Goal: Task Accomplishment & Management: Use online tool/utility

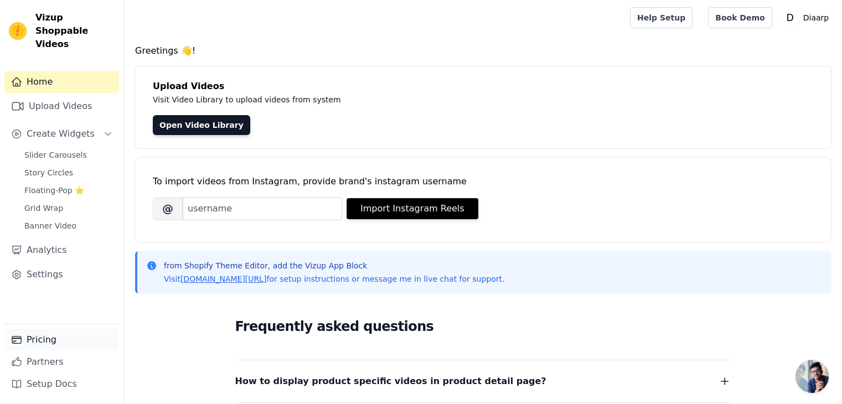
click at [69, 335] on link "Pricing" at bounding box center [61, 340] width 115 height 22
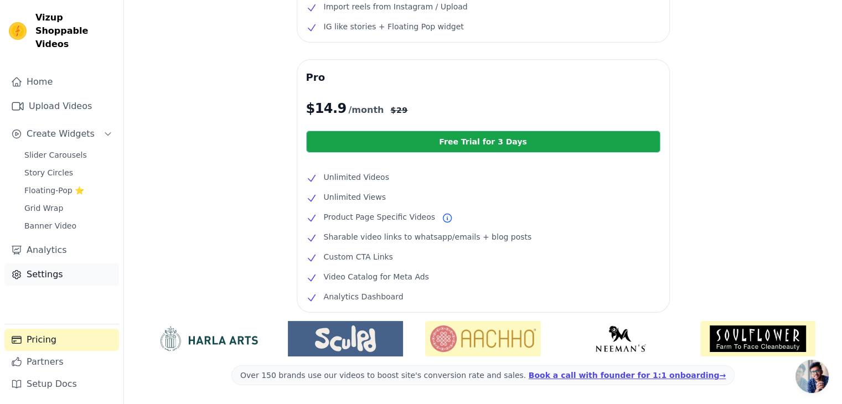
scroll to position [173, 0]
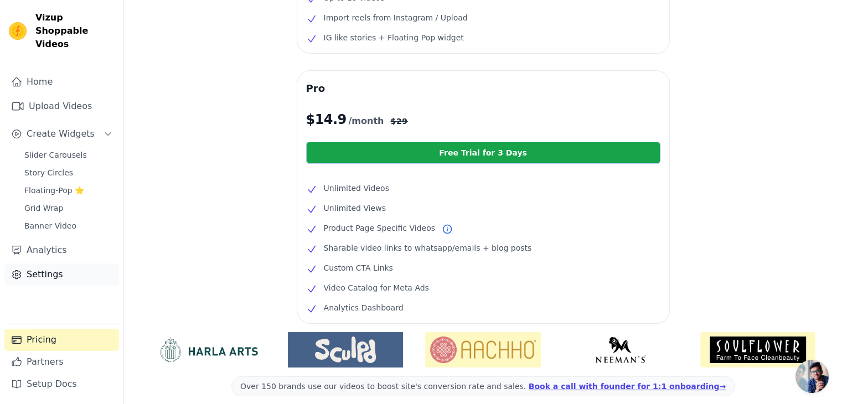
click at [58, 264] on link "Settings" at bounding box center [61, 275] width 115 height 22
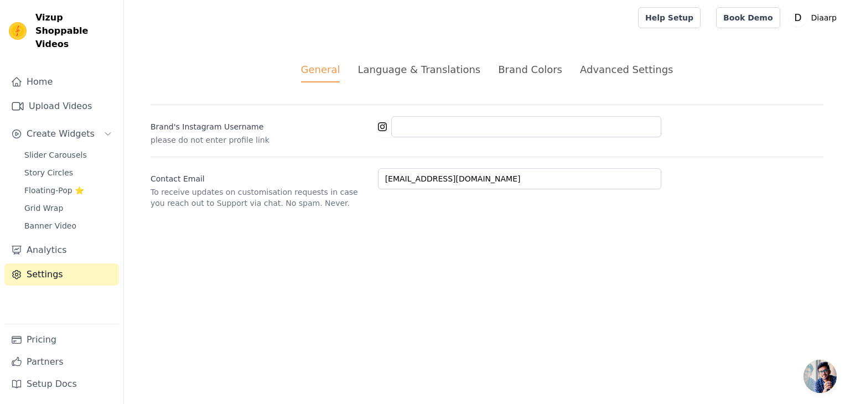
click at [404, 61] on div "General Language & Translations Brand Colors Advanced Settings unsaved changes …" at bounding box center [487, 135] width 726 height 200
click at [411, 70] on div "Language & Translations" at bounding box center [419, 69] width 123 height 15
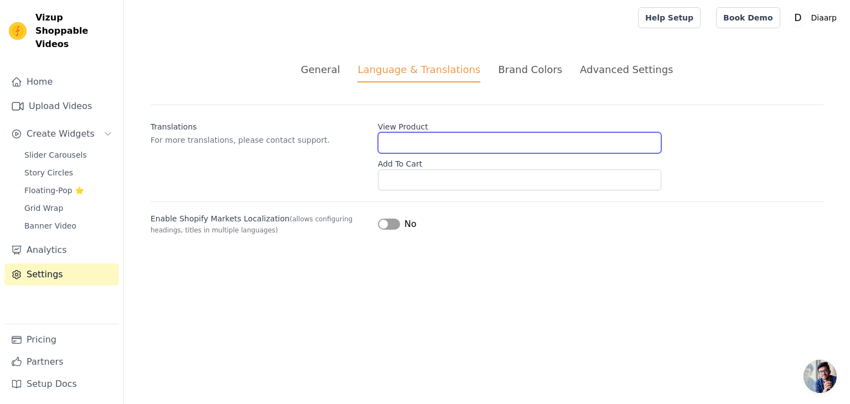
click at [450, 136] on input "View Product" at bounding box center [519, 142] width 283 height 21
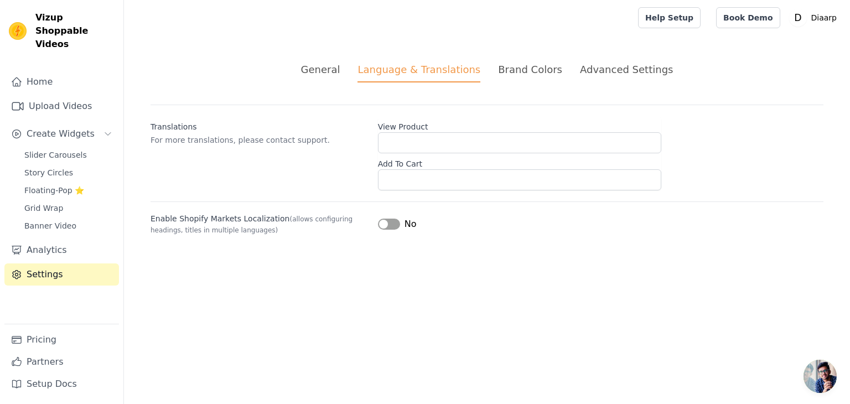
click at [517, 74] on div "Brand Colors" at bounding box center [530, 69] width 64 height 15
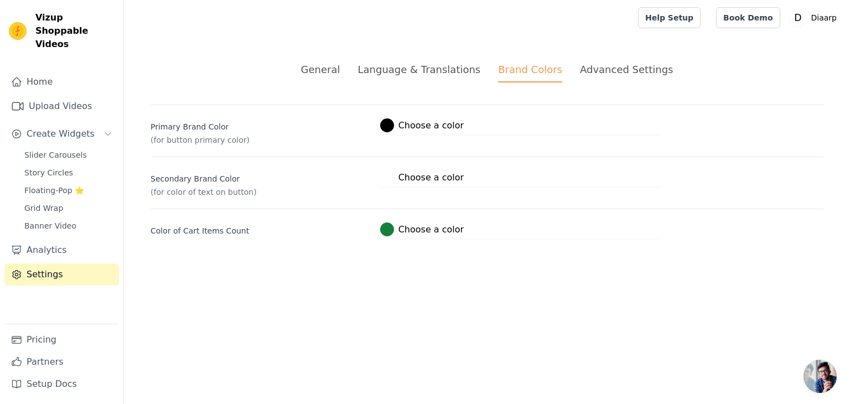
click at [600, 70] on div "Advanced Settings" at bounding box center [626, 69] width 93 height 15
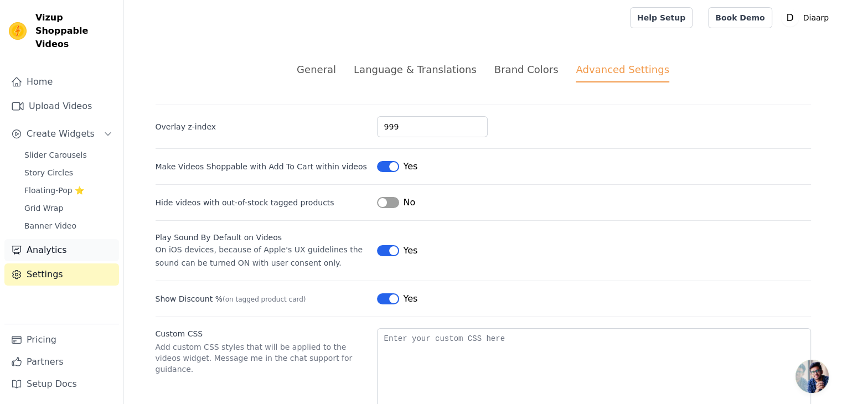
click at [43, 239] on link "Analytics" at bounding box center [61, 250] width 115 height 22
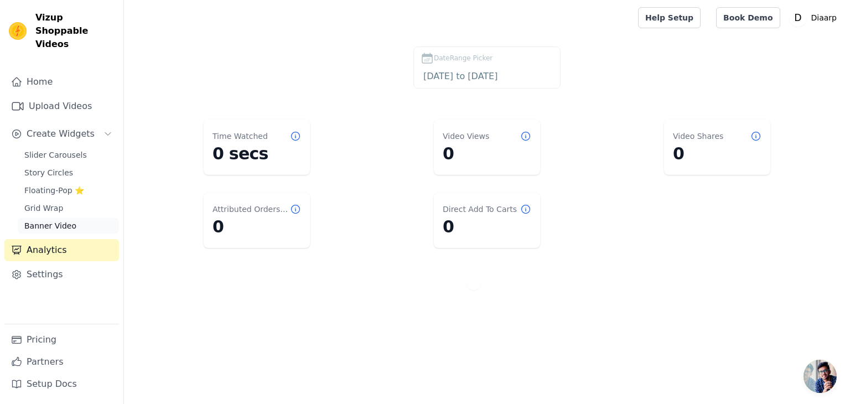
click at [48, 220] on span "Banner Video" at bounding box center [50, 225] width 52 height 11
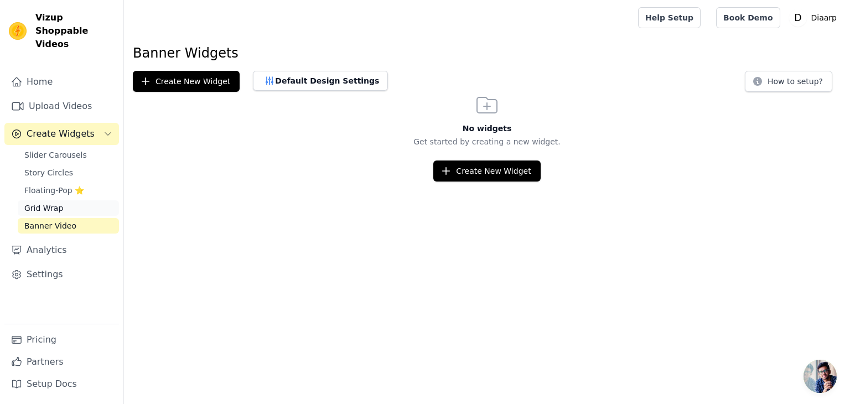
click at [44, 203] on span "Grid Wrap" at bounding box center [43, 208] width 39 height 11
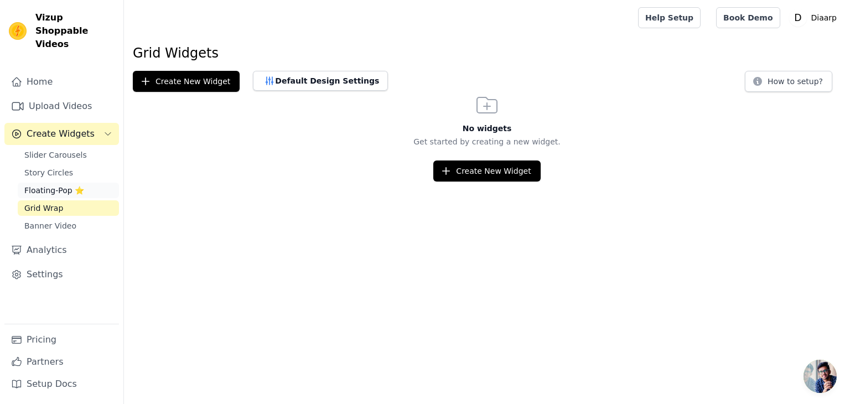
click at [41, 185] on span "Floating-Pop ⭐" at bounding box center [54, 190] width 60 height 11
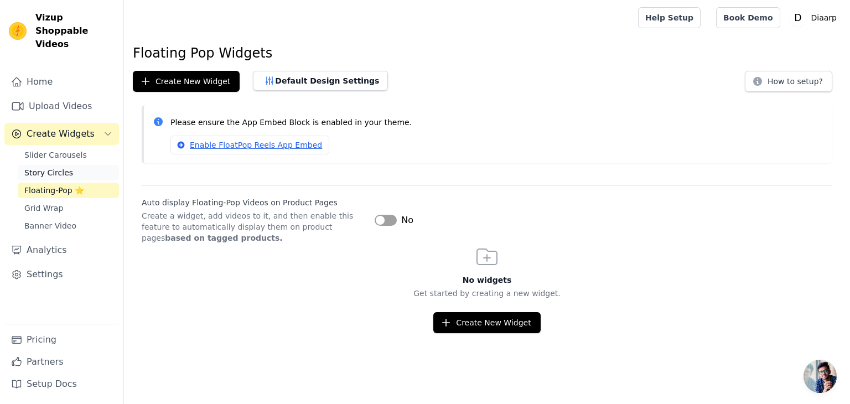
click at [45, 167] on span "Story Circles" at bounding box center [48, 172] width 49 height 11
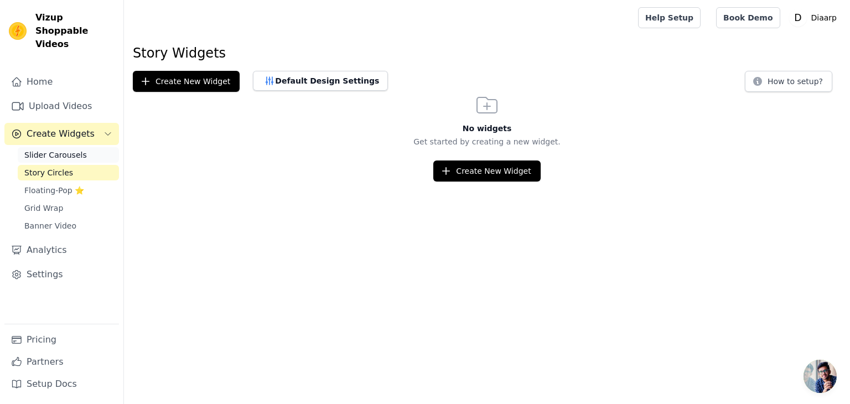
click at [45, 149] on span "Slider Carousels" at bounding box center [55, 154] width 63 height 11
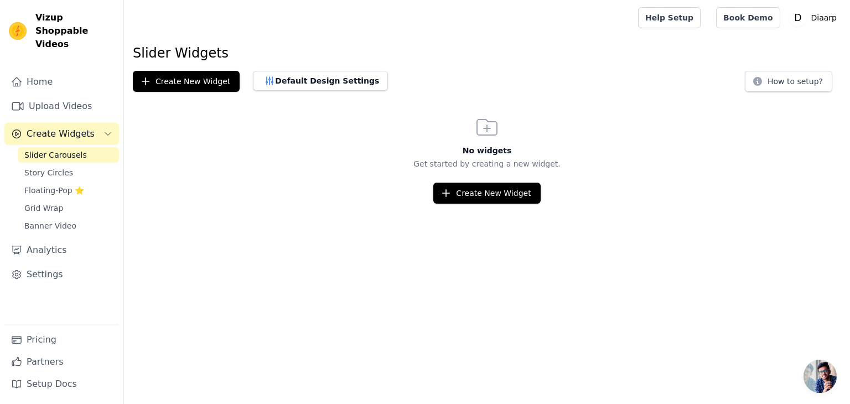
click at [50, 128] on button "Create Widgets" at bounding box center [61, 134] width 115 height 22
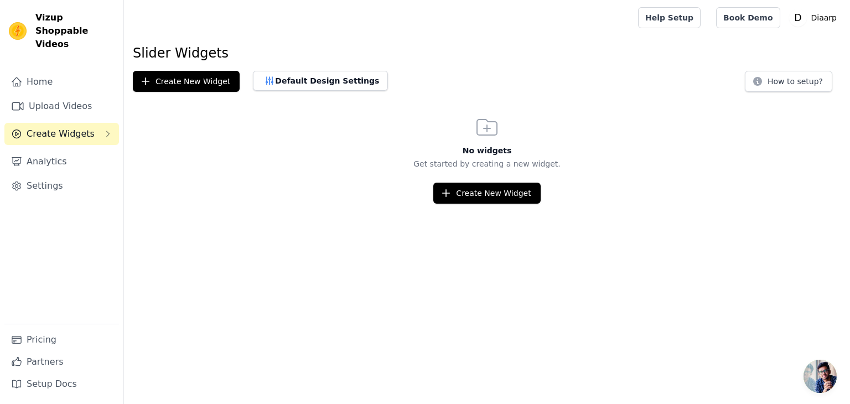
click at [52, 127] on span "Create Widgets" at bounding box center [61, 133] width 68 height 13
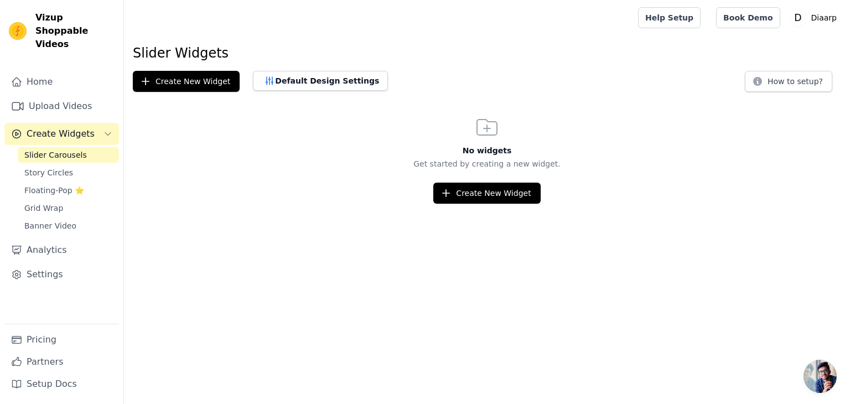
click at [52, 127] on span "Create Widgets" at bounding box center [61, 133] width 68 height 13
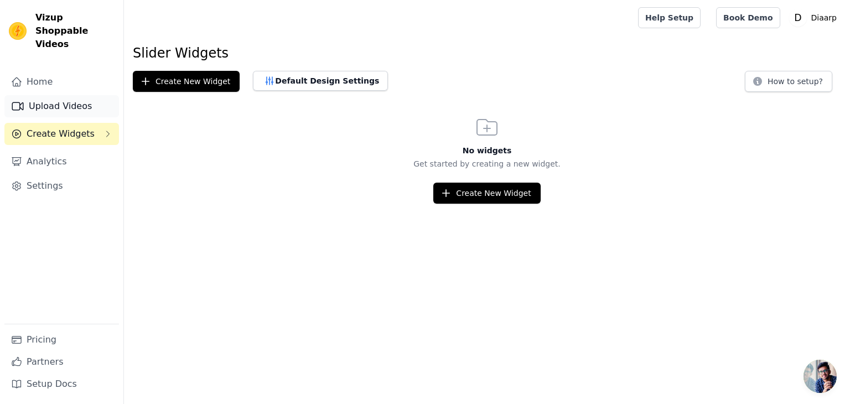
click at [52, 97] on link "Upload Videos" at bounding box center [61, 106] width 115 height 22
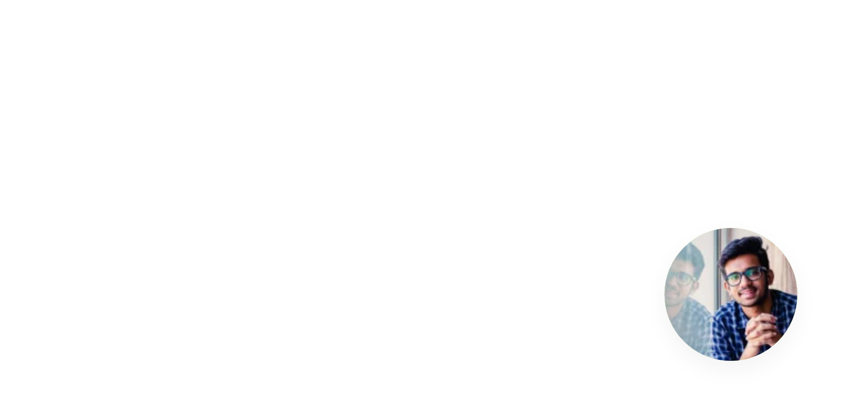
click at [827, 378] on span "Open chat" at bounding box center [820, 376] width 33 height 33
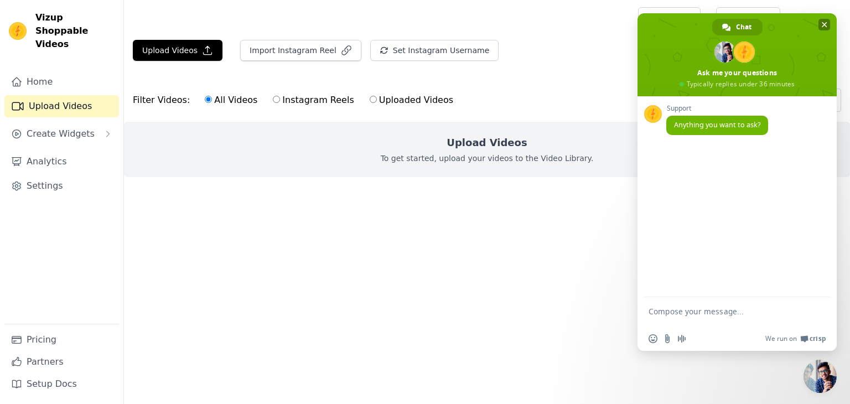
click at [824, 20] on span "Close chat" at bounding box center [825, 25] width 12 height 12
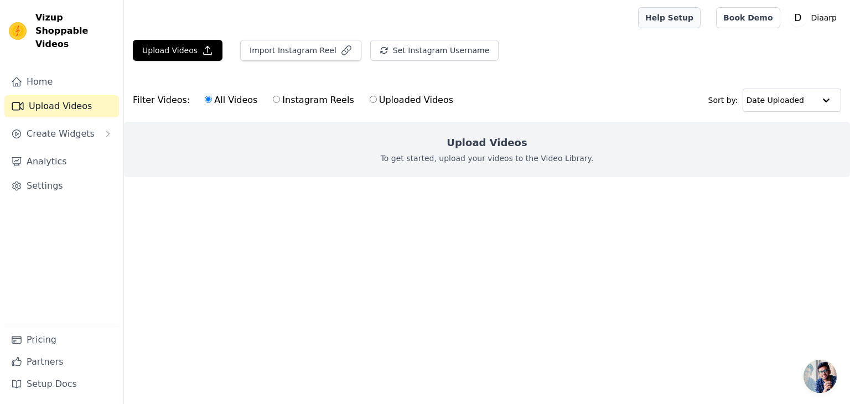
click at [682, 18] on link "Help Setup" at bounding box center [669, 17] width 63 height 21
click at [39, 71] on link "Home" at bounding box center [61, 82] width 115 height 22
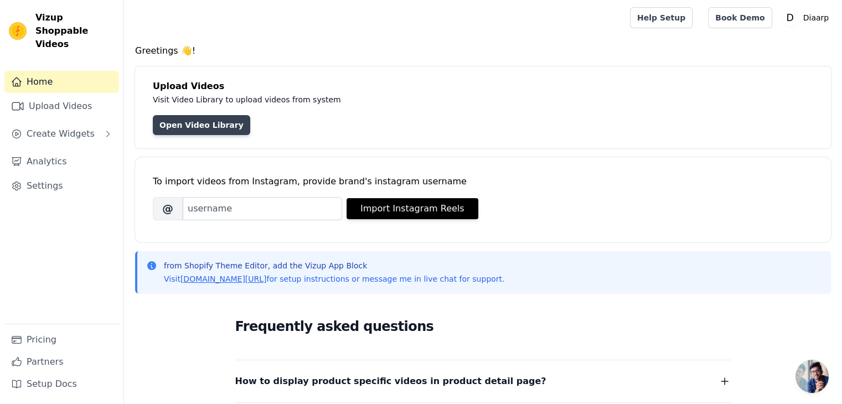
click at [206, 126] on link "Open Video Library" at bounding box center [201, 125] width 97 height 20
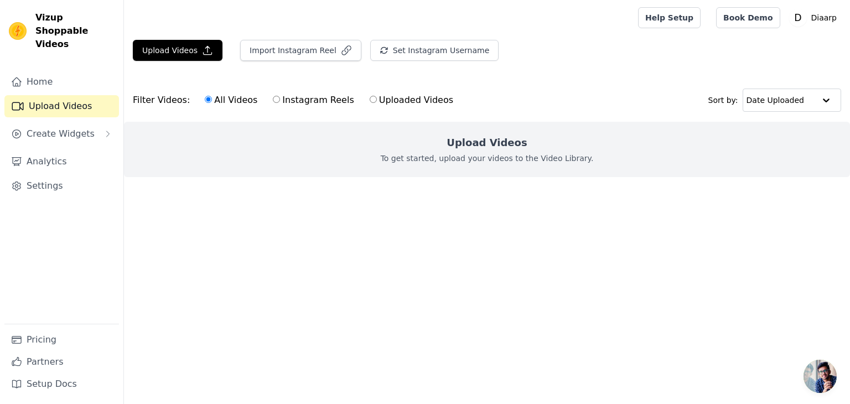
click at [485, 143] on h2 "Upload Videos" at bounding box center [487, 143] width 80 height 16
click at [488, 153] on p "To get started, upload your videos to the Video Library." at bounding box center [487, 158] width 213 height 11
click at [497, 158] on p "To get started, upload your videos to the Video Library." at bounding box center [487, 158] width 213 height 11
click at [797, 104] on input "text" at bounding box center [780, 100] width 69 height 22
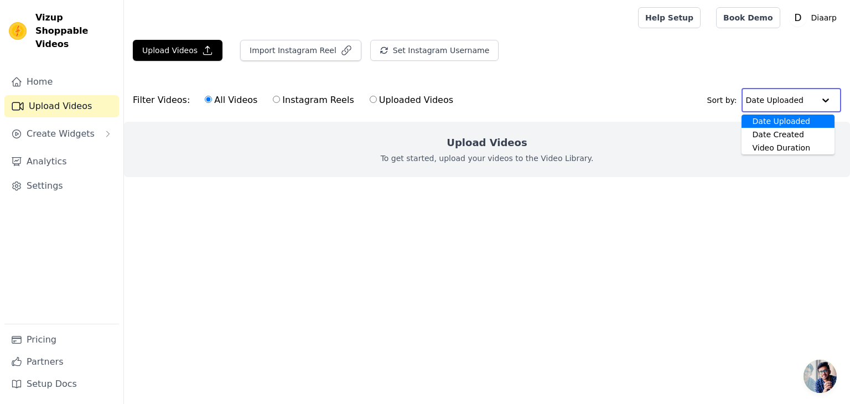
click at [808, 99] on input "text" at bounding box center [780, 100] width 69 height 22
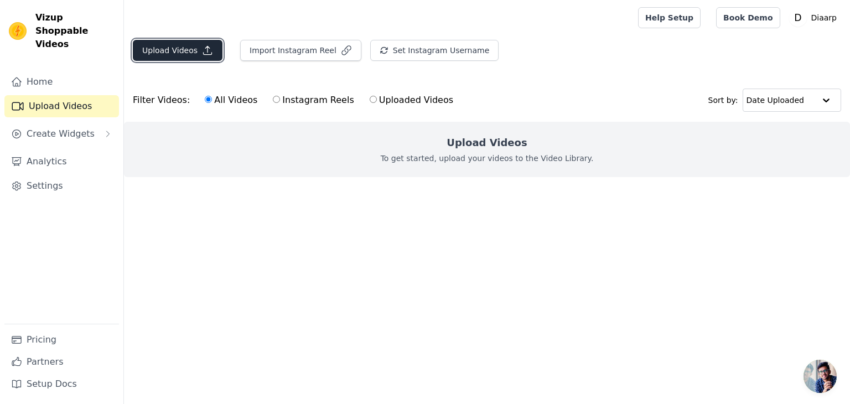
click at [194, 54] on button "Upload Videos" at bounding box center [178, 50] width 90 height 21
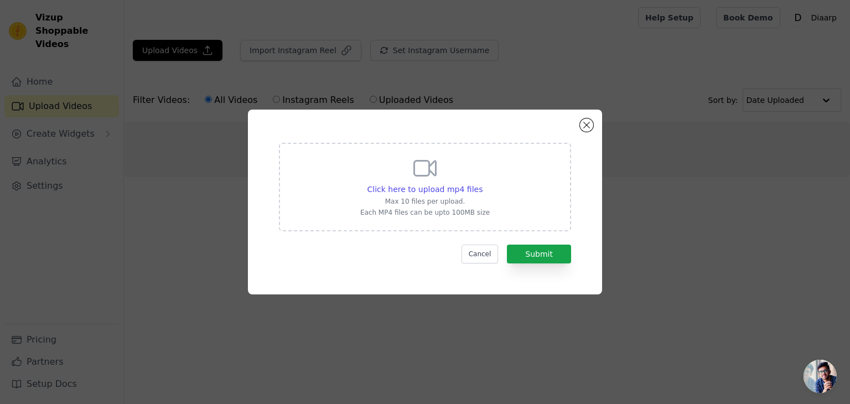
click at [488, 193] on div "Click here to upload mp4 files Max 10 files per upload. Each MP4 files can be u…" at bounding box center [425, 187] width 292 height 89
click at [483, 184] on input "Click here to upload mp4 files Max 10 files per upload. Each MP4 files can be u…" at bounding box center [482, 183] width 1 height 1
